Goal: Navigation & Orientation: Go to known website

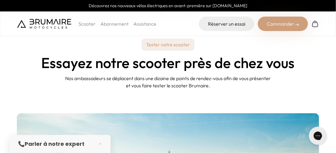
click at [44, 22] on img at bounding box center [44, 24] width 54 height 10
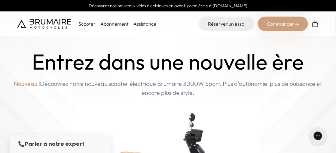
click at [44, 22] on img at bounding box center [44, 24] width 54 height 10
